Goal: Information Seeking & Learning: Learn about a topic

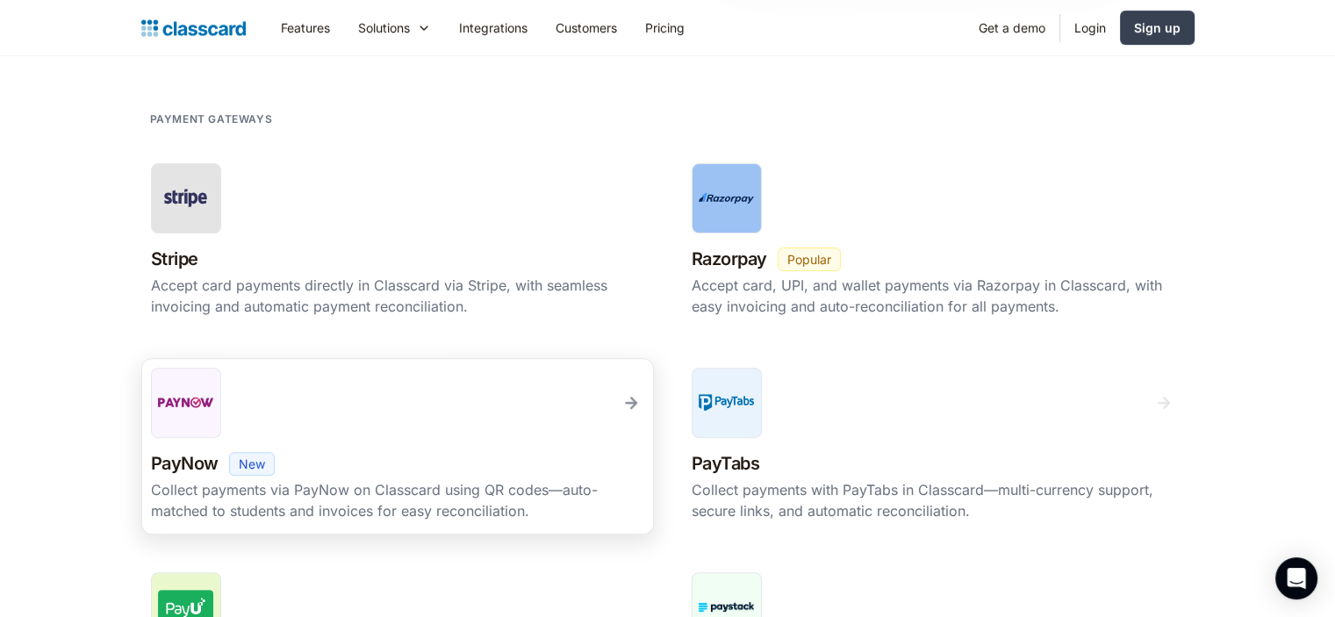
scroll to position [439, 0]
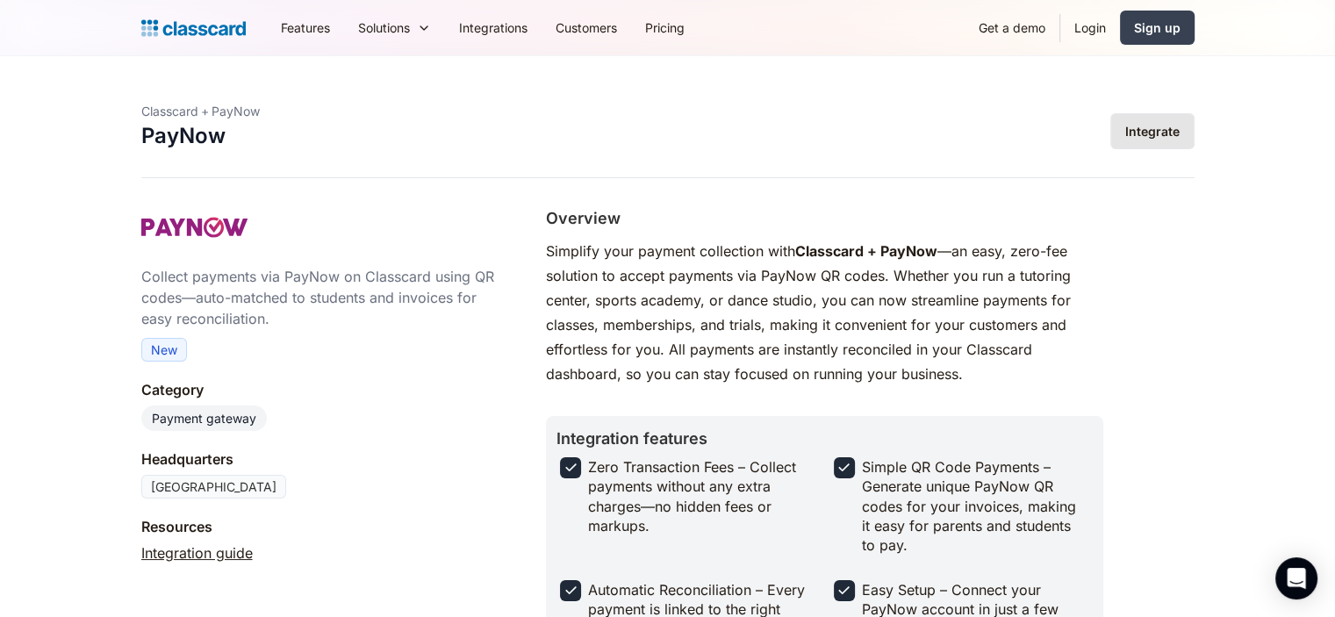
click at [1134, 132] on link "Integrate" at bounding box center [1152, 131] width 84 height 36
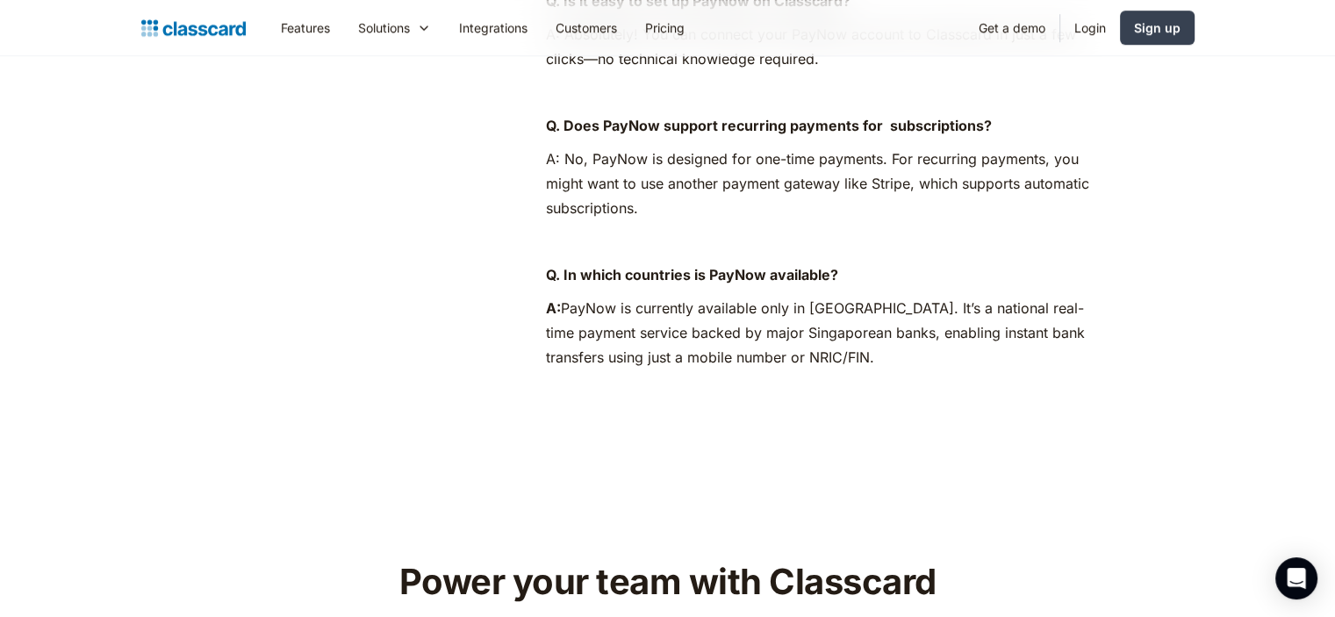
scroll to position [1053, 0]
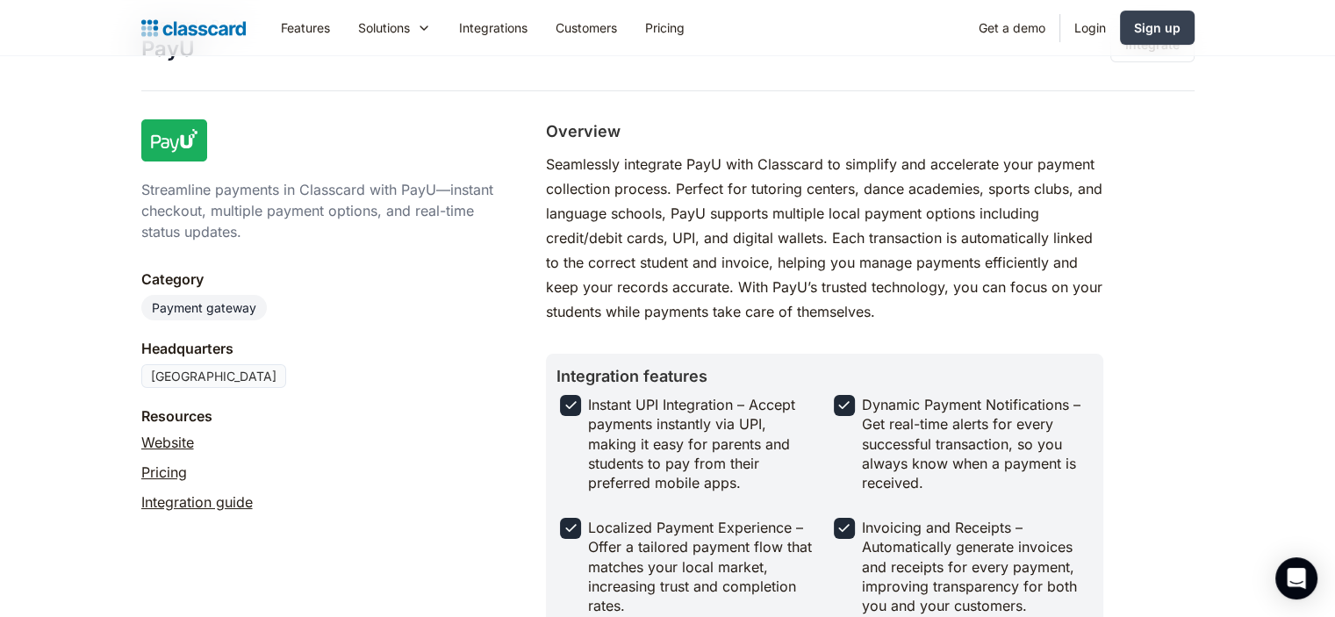
scroll to position [88, 0]
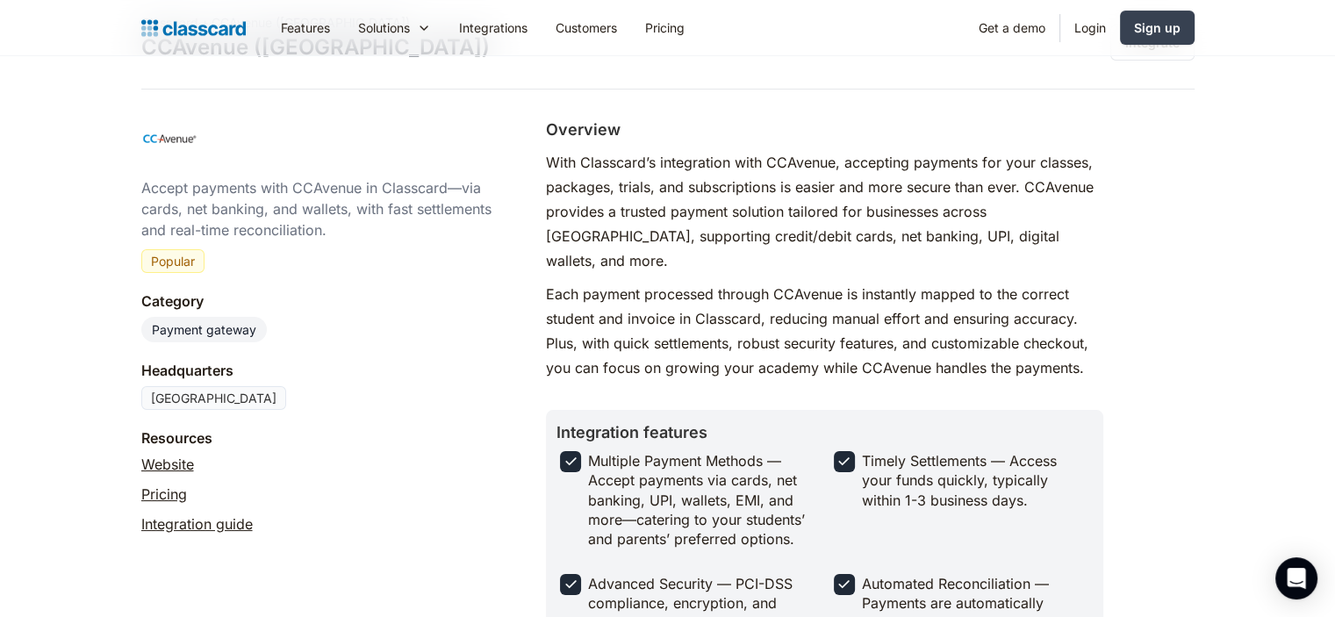
scroll to position [88, 0]
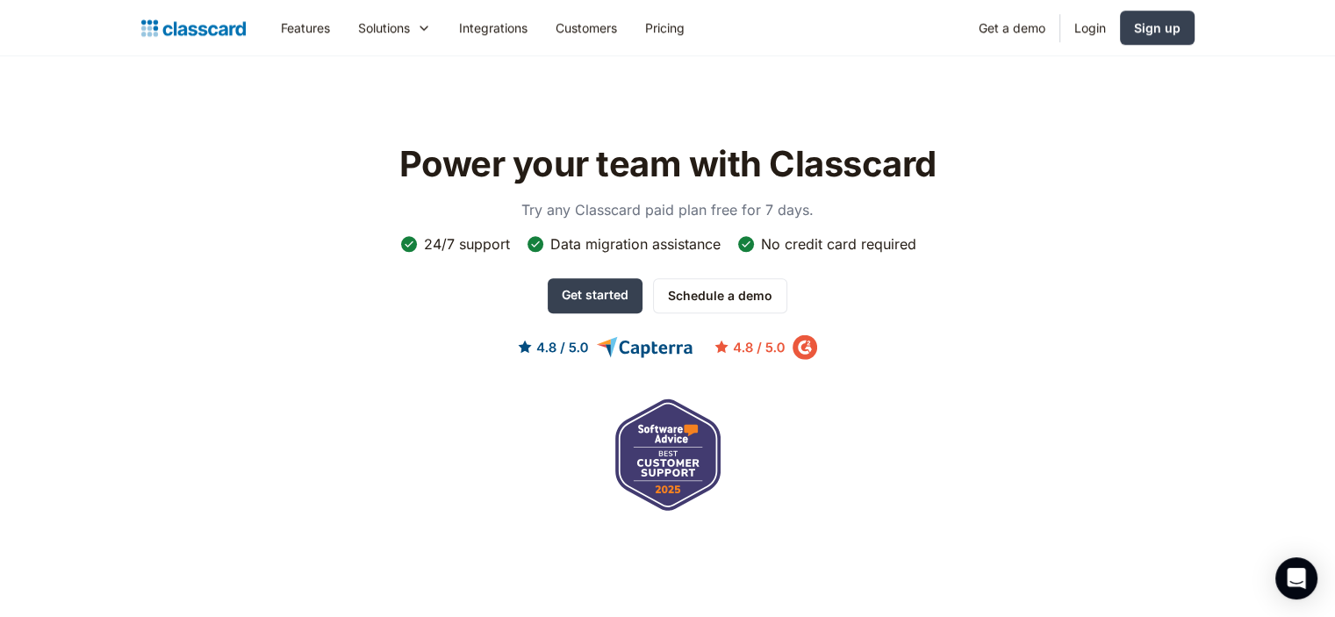
scroll to position [1668, 0]
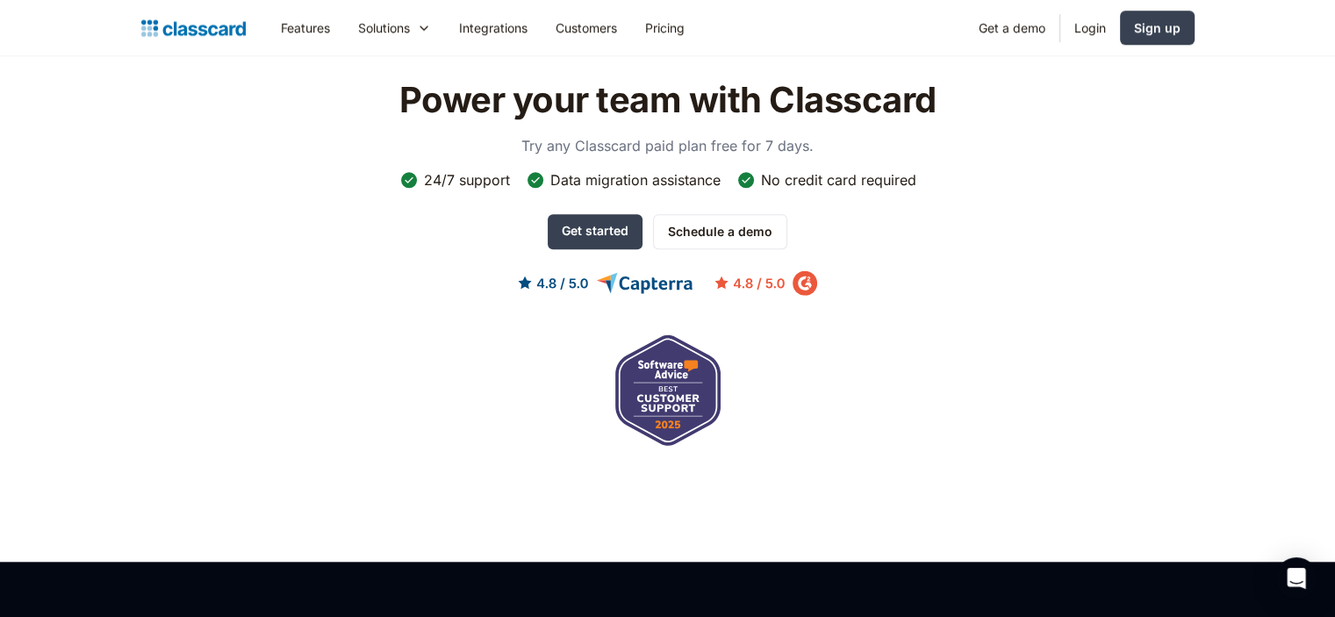
scroll to position [1668, 0]
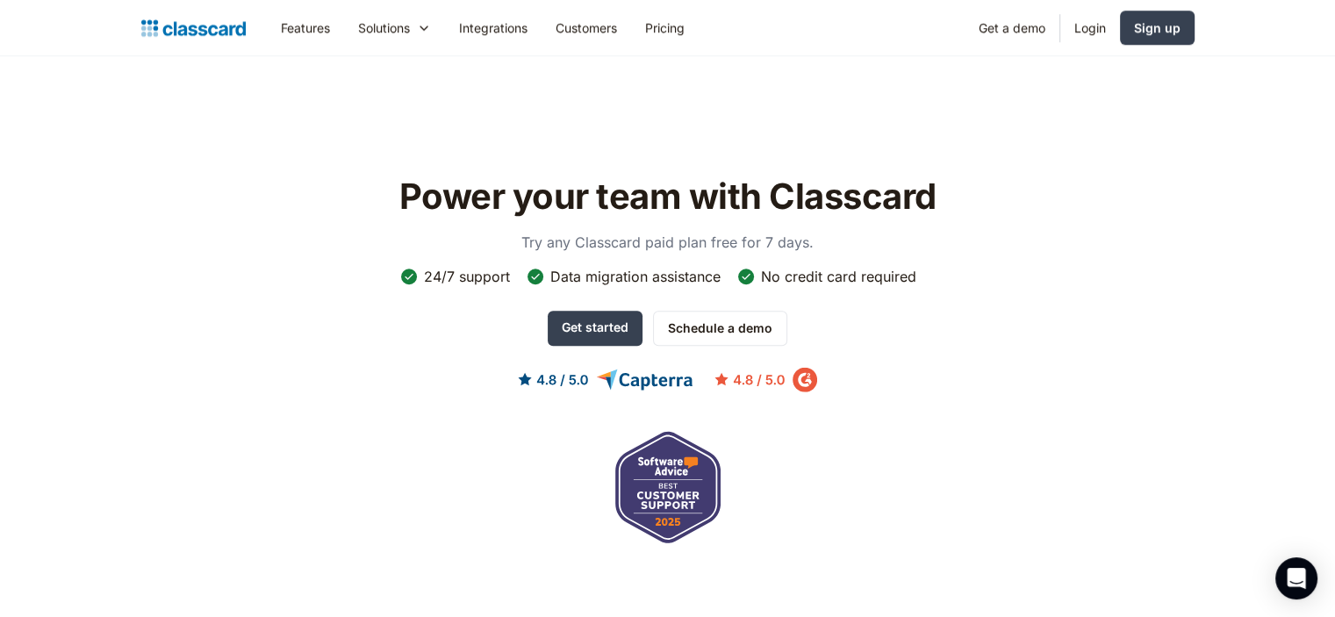
scroll to position [1668, 0]
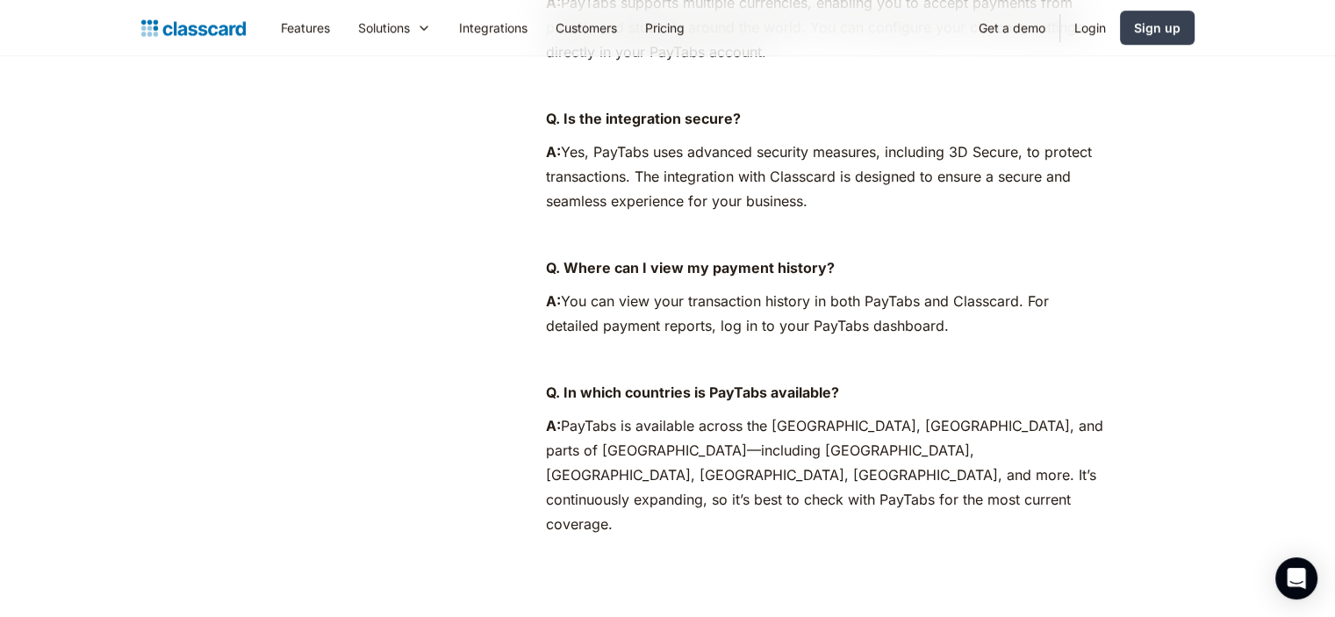
scroll to position [1053, 0]
